Goal: Transaction & Acquisition: Purchase product/service

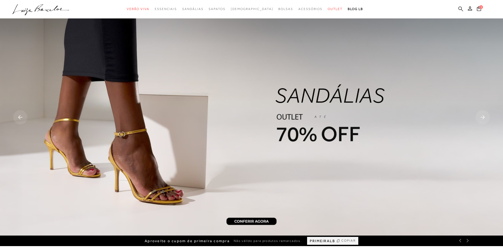
click at [458, 8] on icon at bounding box center [460, 8] width 5 height 5
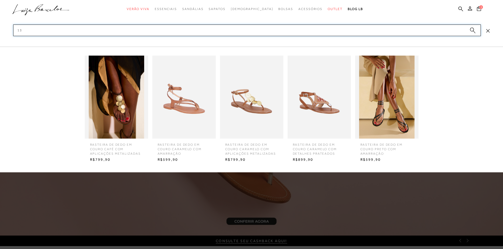
type input "1"
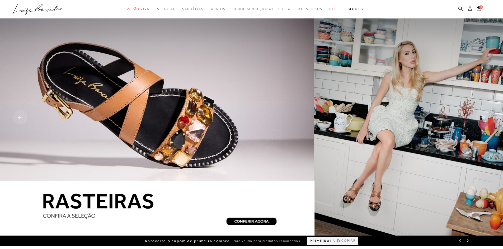
click at [459, 9] on icon at bounding box center [460, 8] width 5 height 5
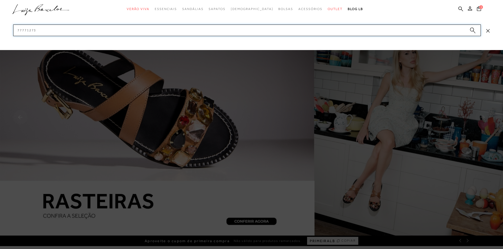
drag, startPoint x: 323, startPoint y: 31, endPoint x: 339, endPoint y: 47, distance: 22.4
click at [325, 31] on input "77771273" at bounding box center [246, 31] width 467 height 12
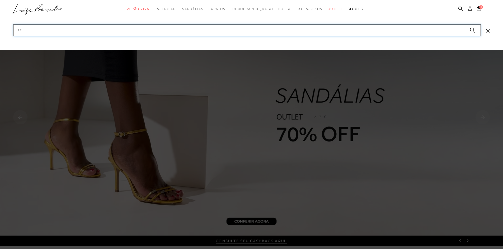
type input "7"
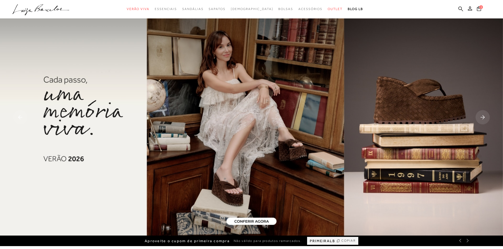
drag, startPoint x: 461, startPoint y: 8, endPoint x: 437, endPoint y: 12, distance: 24.2
click at [461, 8] on icon at bounding box center [460, 8] width 5 height 5
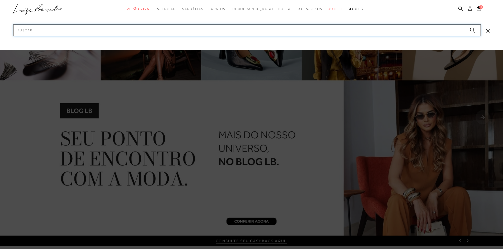
click at [354, 29] on input "Pesquisar" at bounding box center [246, 31] width 467 height 12
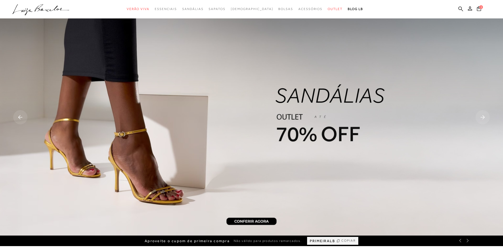
drag, startPoint x: 458, startPoint y: 7, endPoint x: 414, endPoint y: 12, distance: 44.3
click at [458, 7] on icon at bounding box center [460, 8] width 5 height 5
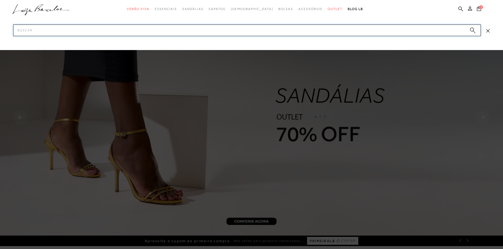
click at [221, 32] on input "Pesquisar" at bounding box center [246, 31] width 467 height 12
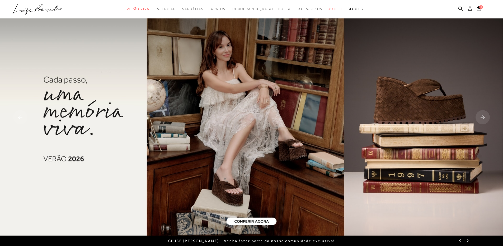
drag, startPoint x: 458, startPoint y: 8, endPoint x: 358, endPoint y: 14, distance: 101.0
click at [458, 8] on icon at bounding box center [460, 8] width 5 height 5
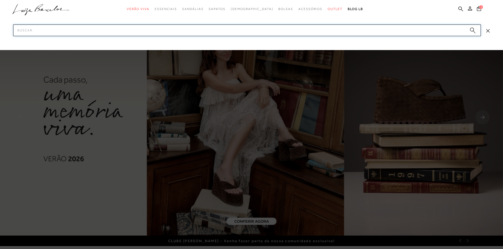
click at [282, 26] on input "Pesquisar" at bounding box center [246, 31] width 467 height 12
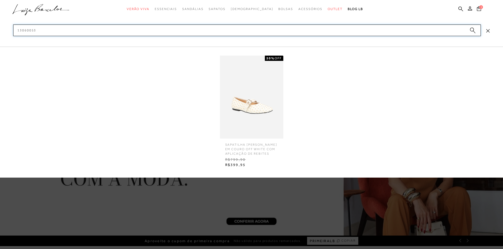
type input "13060053"
click at [257, 94] on img at bounding box center [251, 97] width 63 height 83
